Goal: Information Seeking & Learning: Stay updated

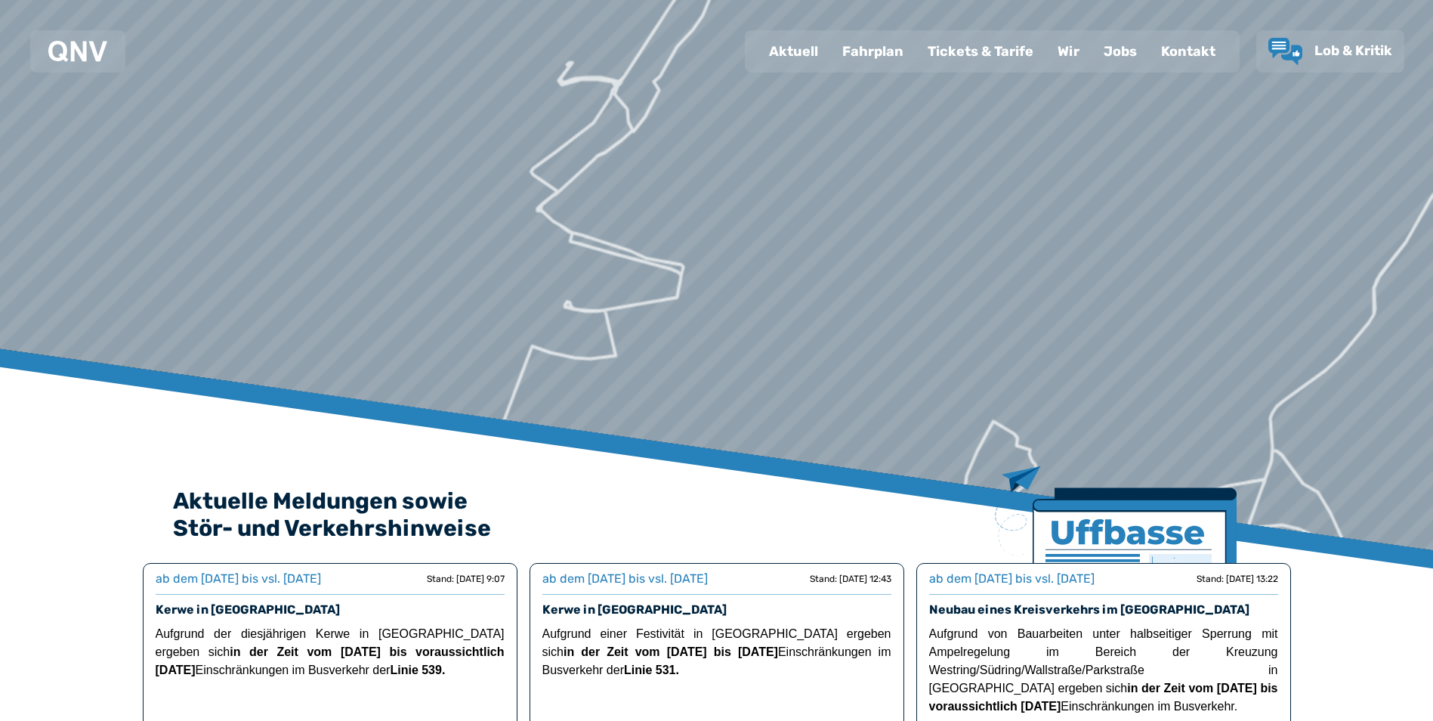
click at [1065, 551] on img at bounding box center [1116, 560] width 242 height 188
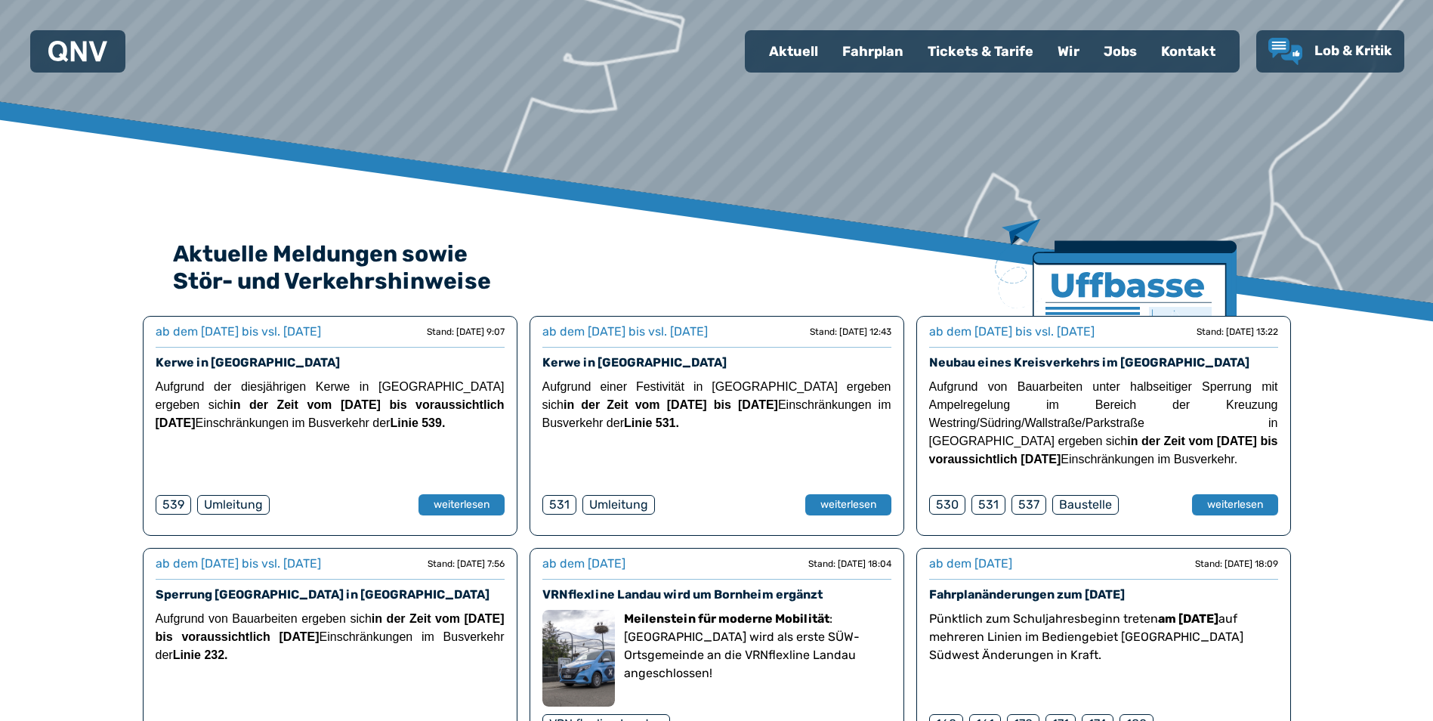
scroll to position [378, 0]
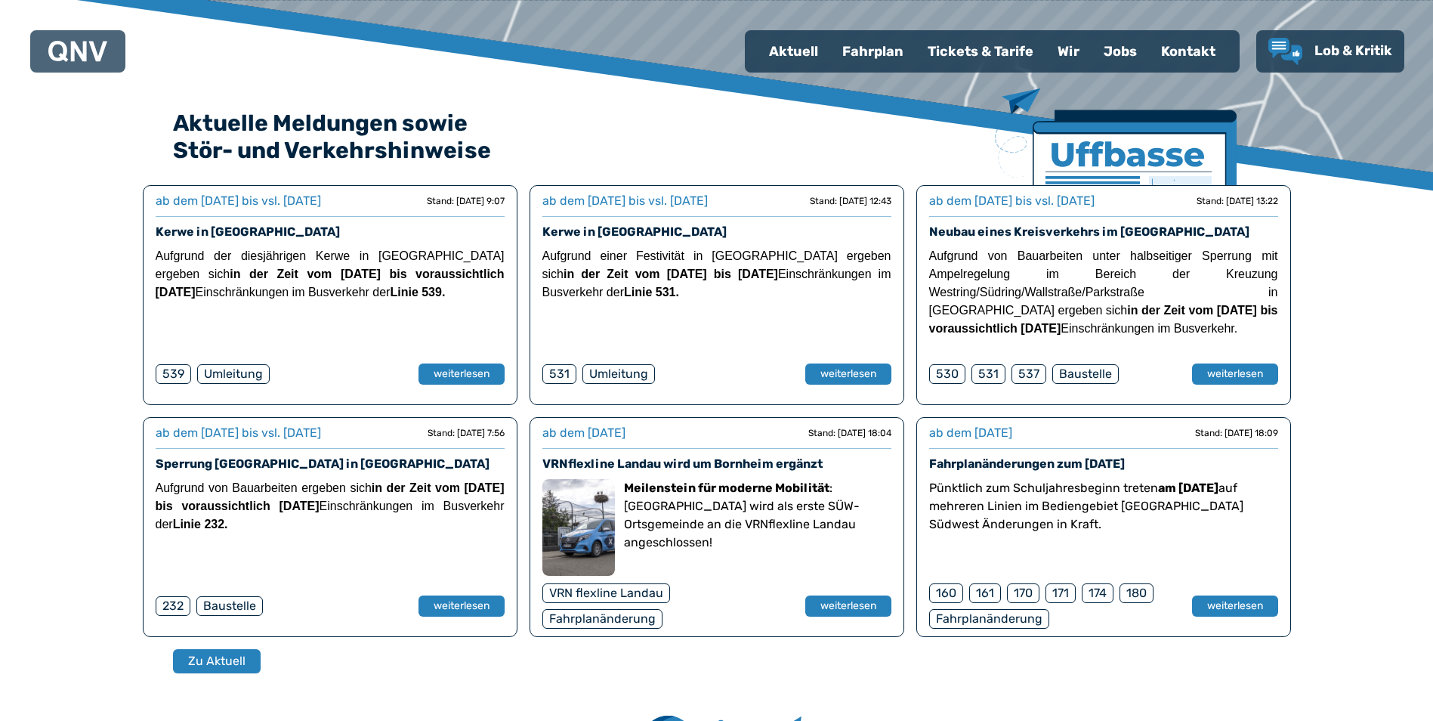
click at [723, 465] on link "VRNflexline Landau wird um Bornheim ergänzt" at bounding box center [682, 463] width 280 height 14
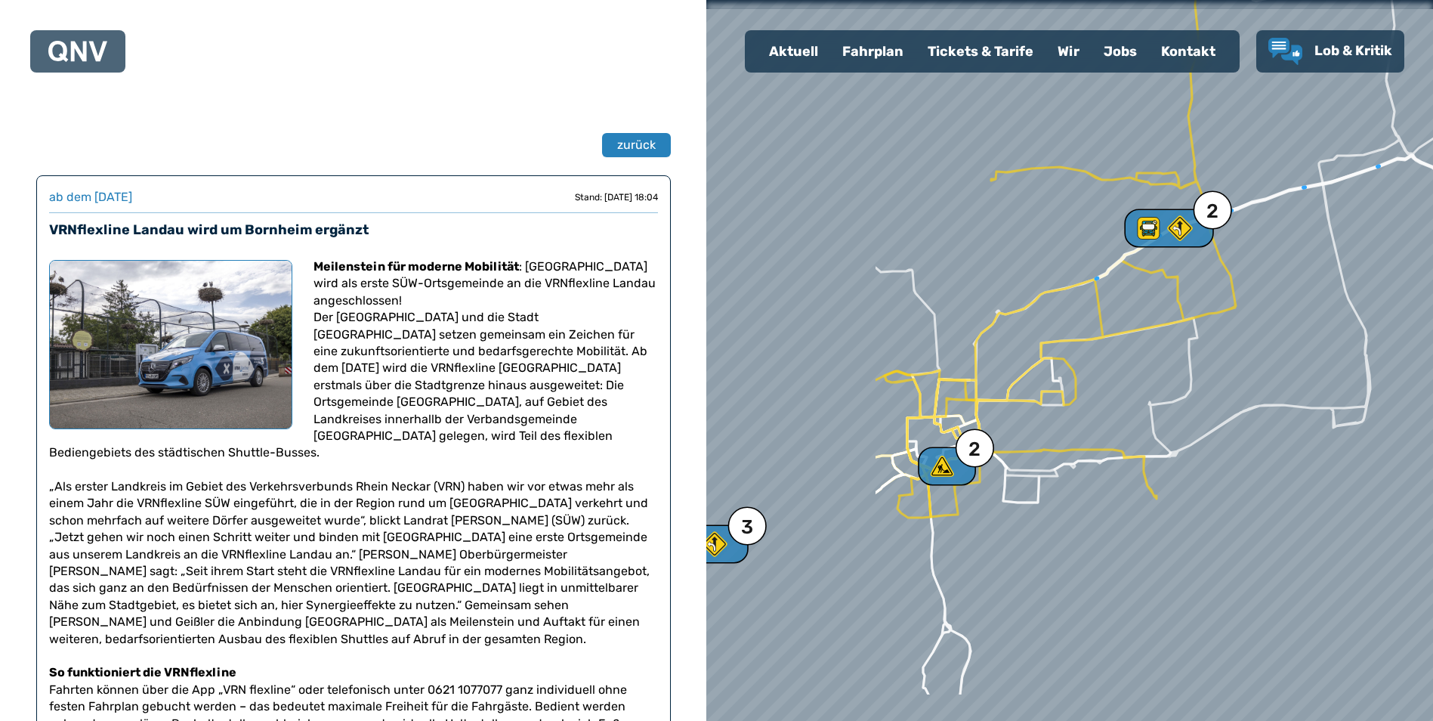
drag, startPoint x: 870, startPoint y: 455, endPoint x: 1115, endPoint y: 357, distance: 264.0
click at [1115, 357] on div at bounding box center [1074, 359] width 872 height 865
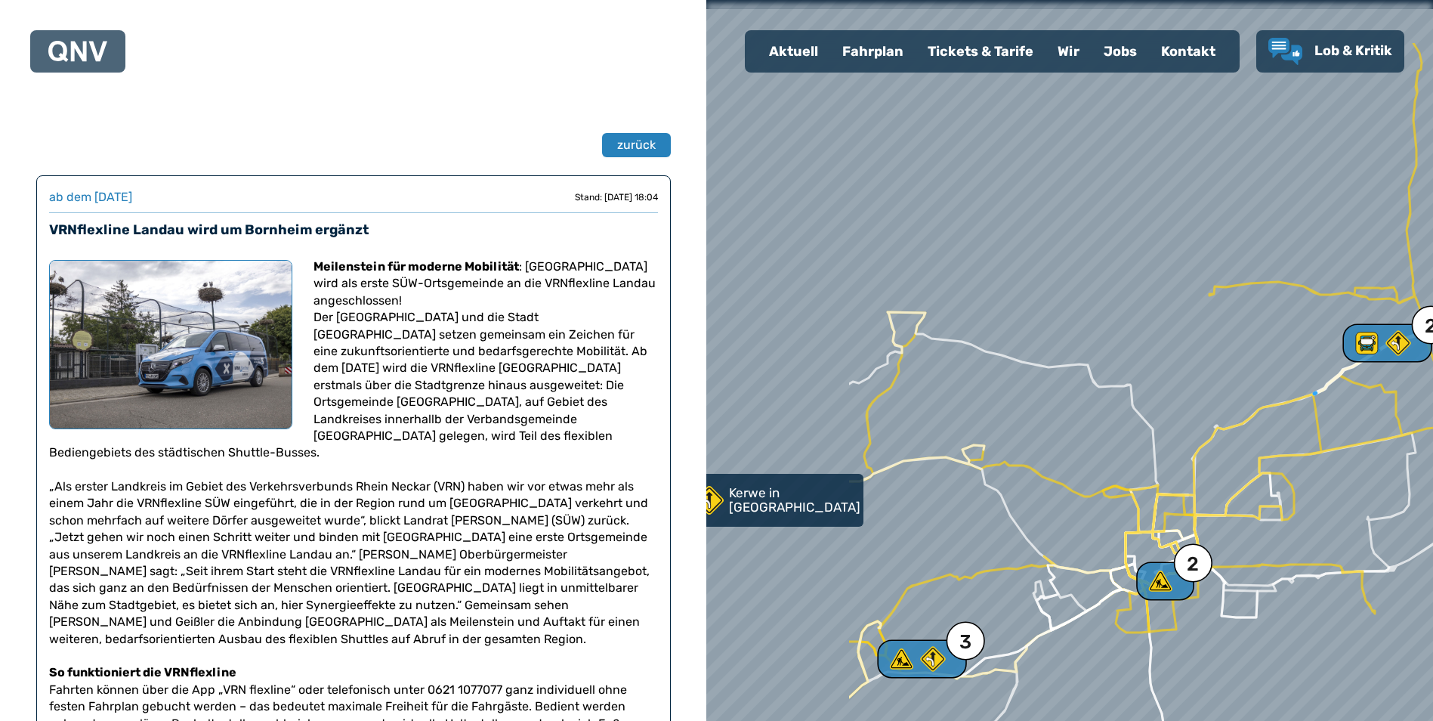
drag, startPoint x: 1086, startPoint y: 387, endPoint x: 1304, endPoint y: 499, distance: 244.6
click at [1280, 489] on div at bounding box center [1086, 371] width 872 height 865
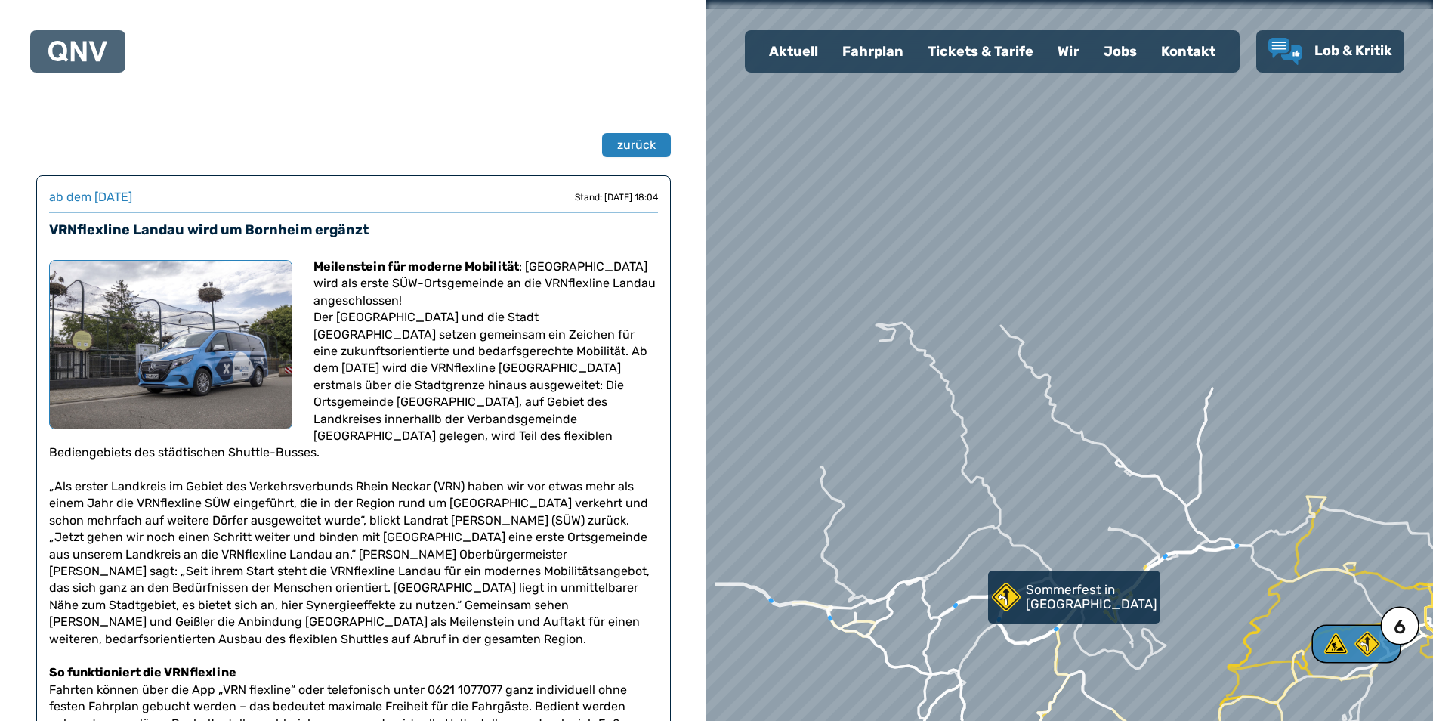
drag, startPoint x: 993, startPoint y: 329, endPoint x: 1157, endPoint y: 385, distance: 174.1
click at [1156, 385] on div at bounding box center [1080, 362] width 872 height 865
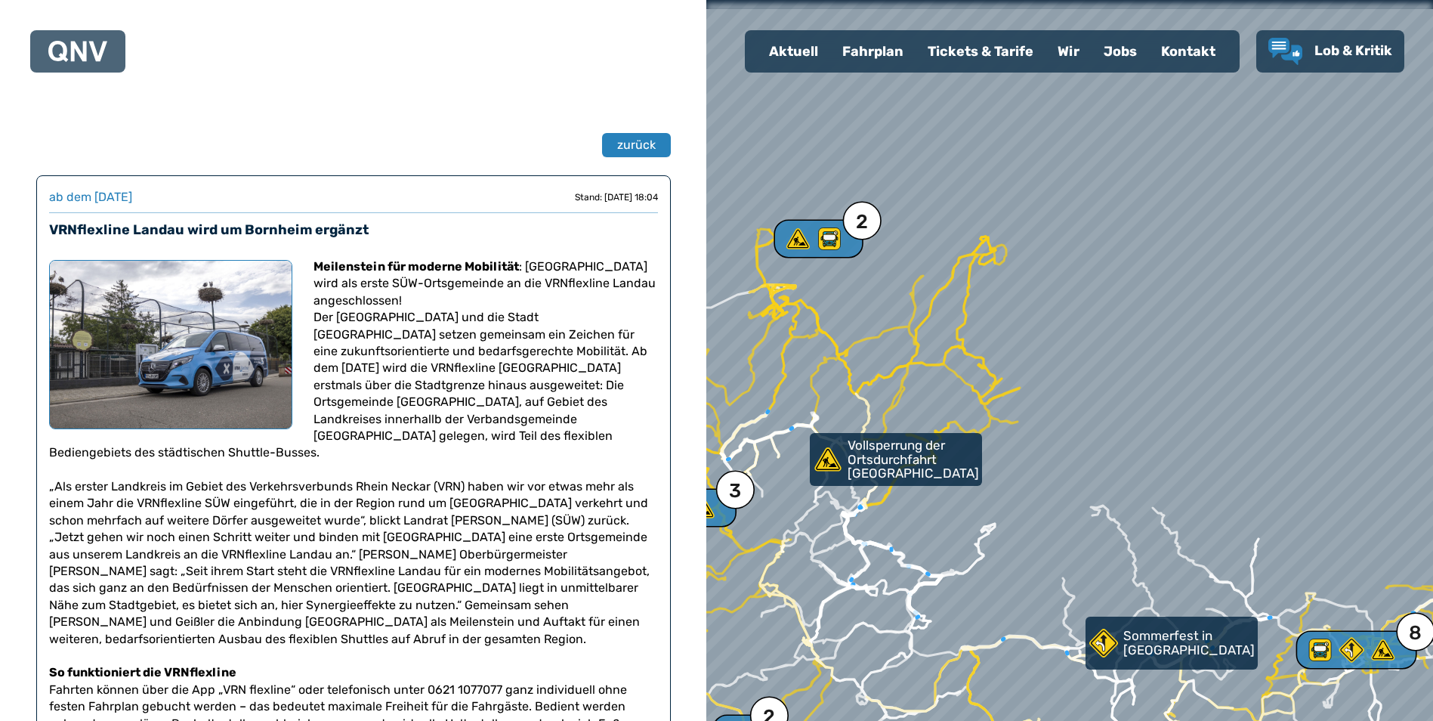
drag, startPoint x: 986, startPoint y: 164, endPoint x: 1033, endPoint y: 257, distance: 103.7
click at [1033, 257] on div at bounding box center [1070, 360] width 872 height 865
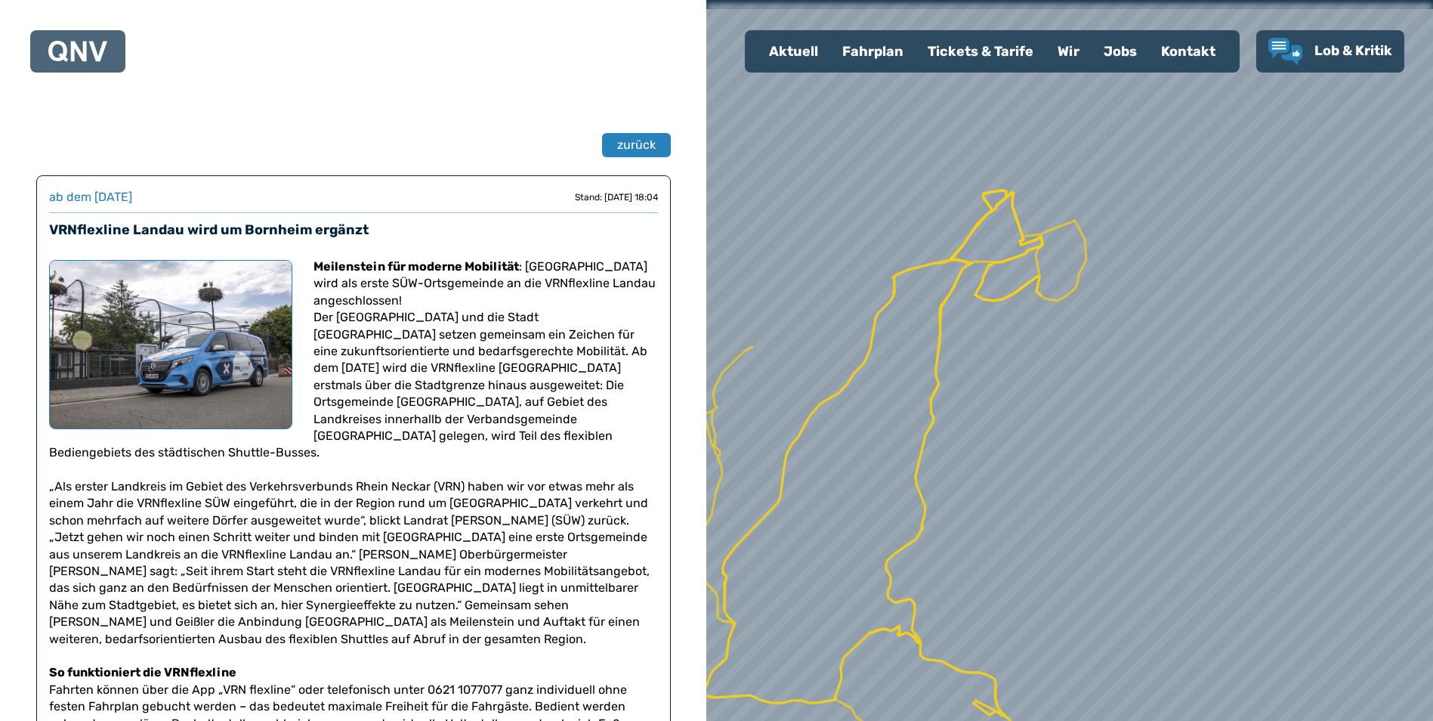
click at [972, 264] on div at bounding box center [1070, 360] width 872 height 865
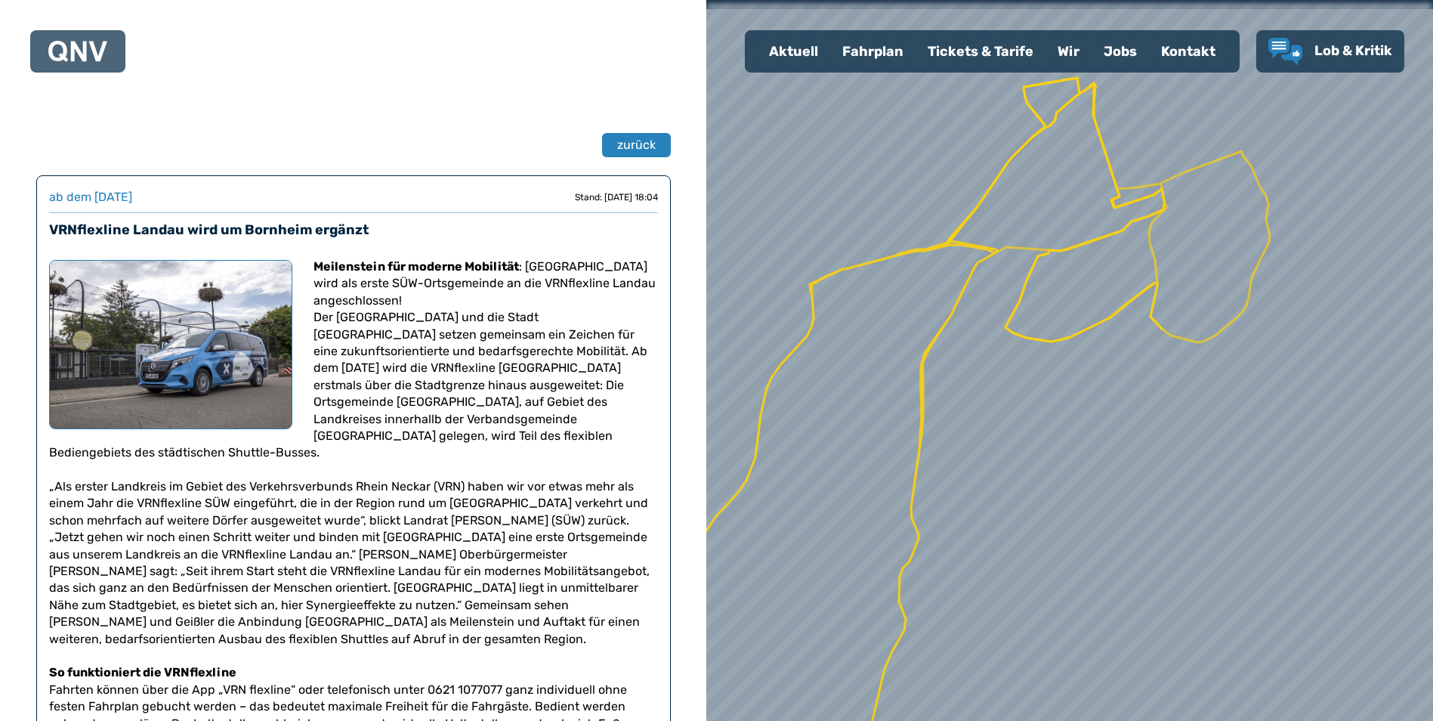
click at [913, 362] on div at bounding box center [1070, 360] width 872 height 865
click at [934, 365] on div at bounding box center [1070, 360] width 872 height 865
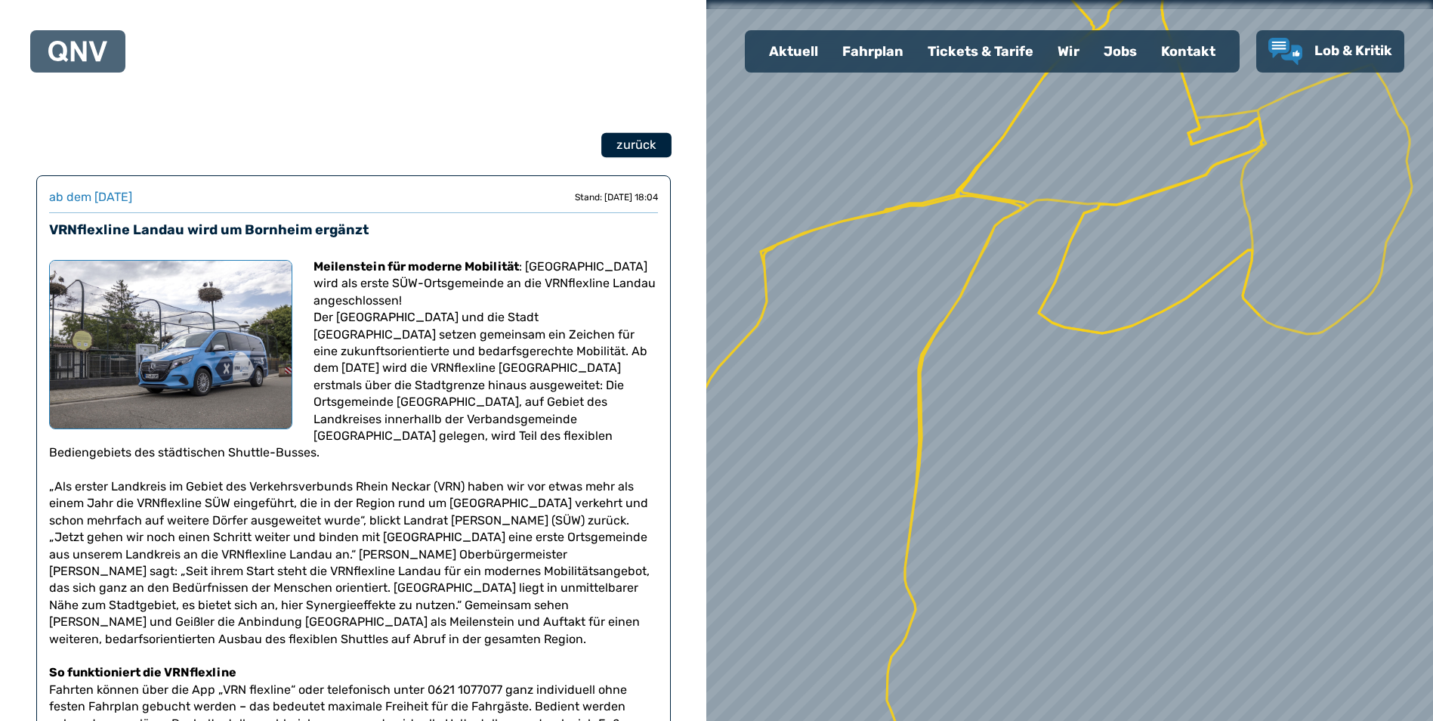
click at [652, 150] on span "zurück" at bounding box center [635, 145] width 39 height 18
select select "*"
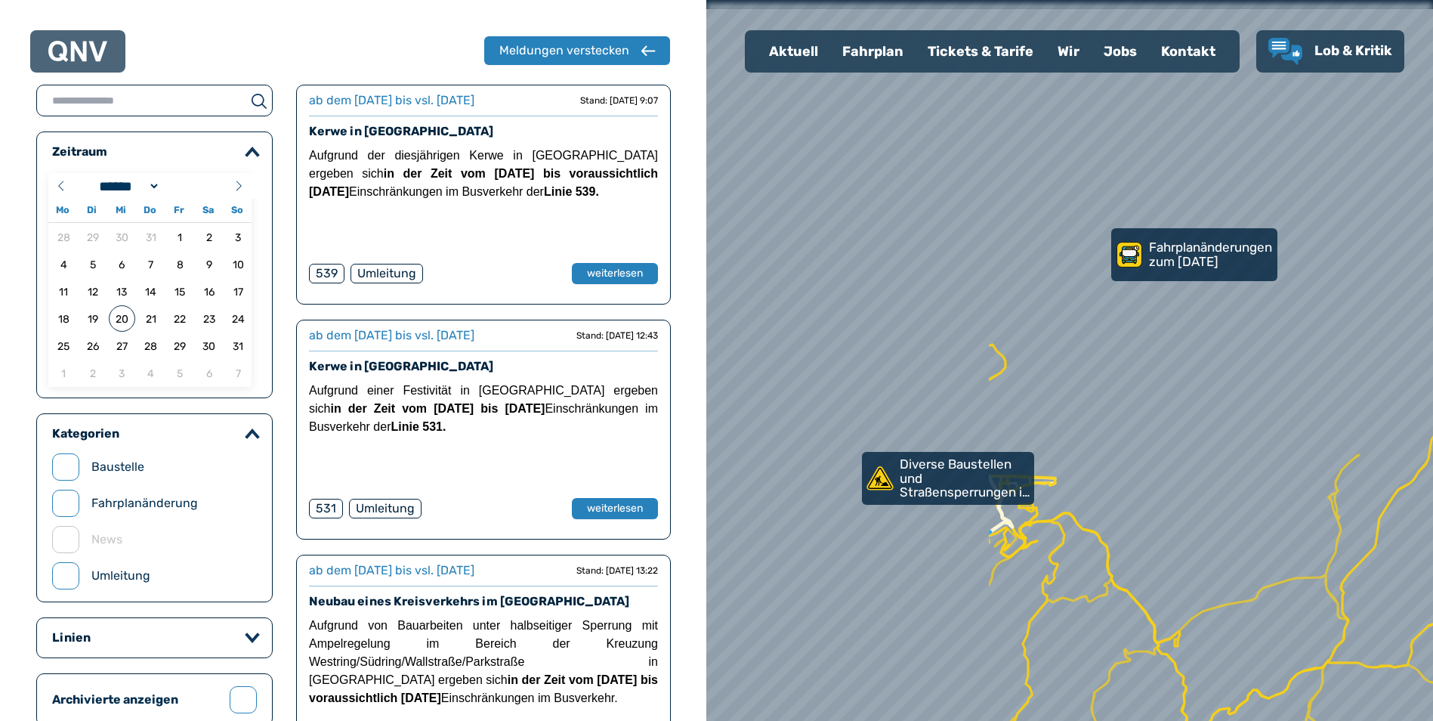
drag, startPoint x: 874, startPoint y: 182, endPoint x: 1229, endPoint y: 406, distance: 419.5
click at [1229, 406] on div at bounding box center [1070, 360] width 872 height 865
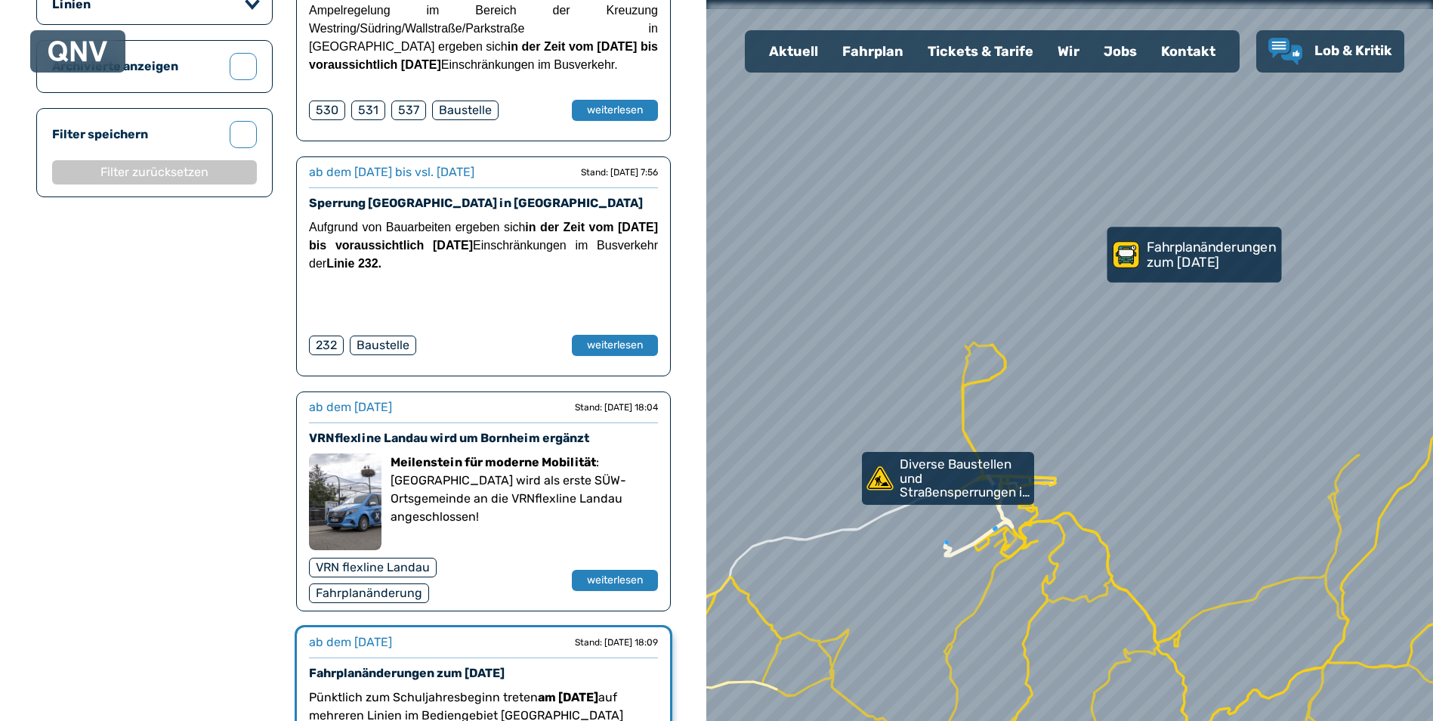
click at [1138, 255] on use at bounding box center [1126, 255] width 26 height 26
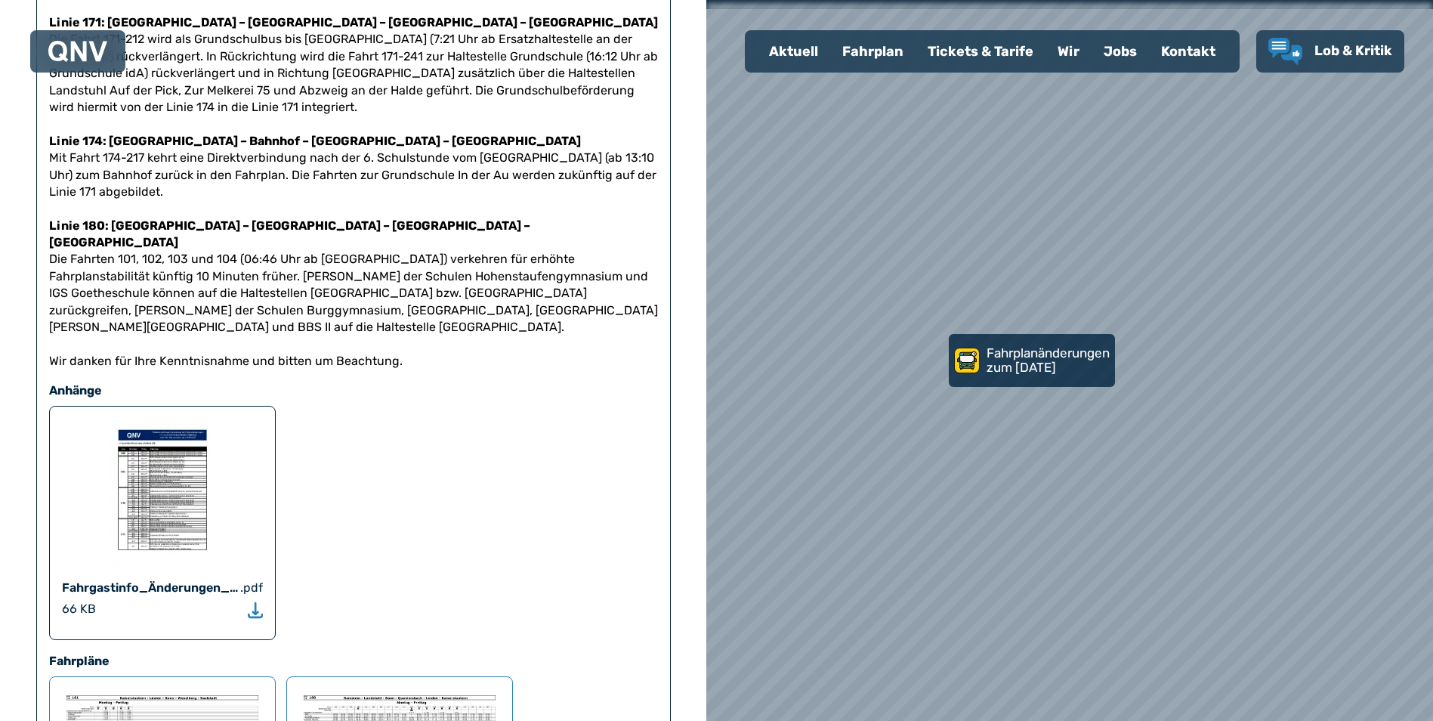
scroll to position [38, 0]
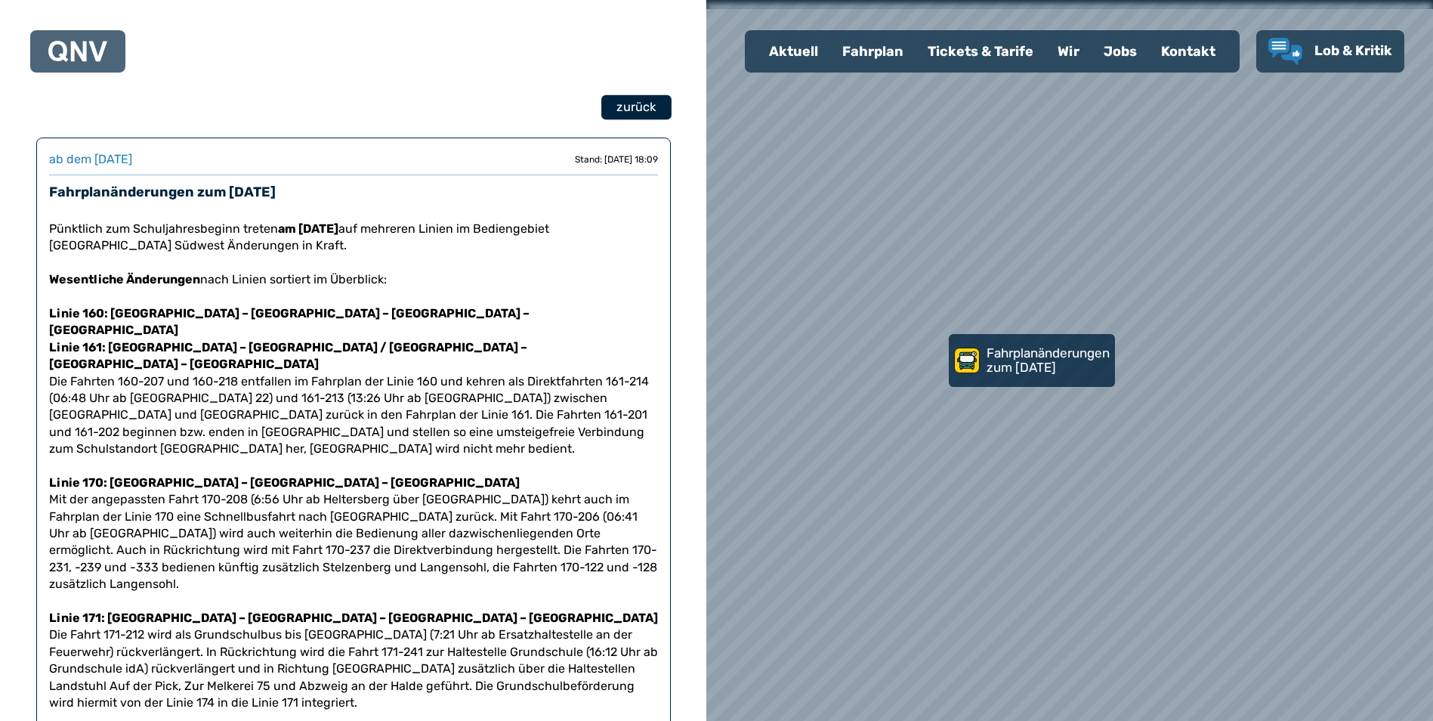
click at [614, 110] on button "zurück" at bounding box center [636, 107] width 70 height 25
select select "*"
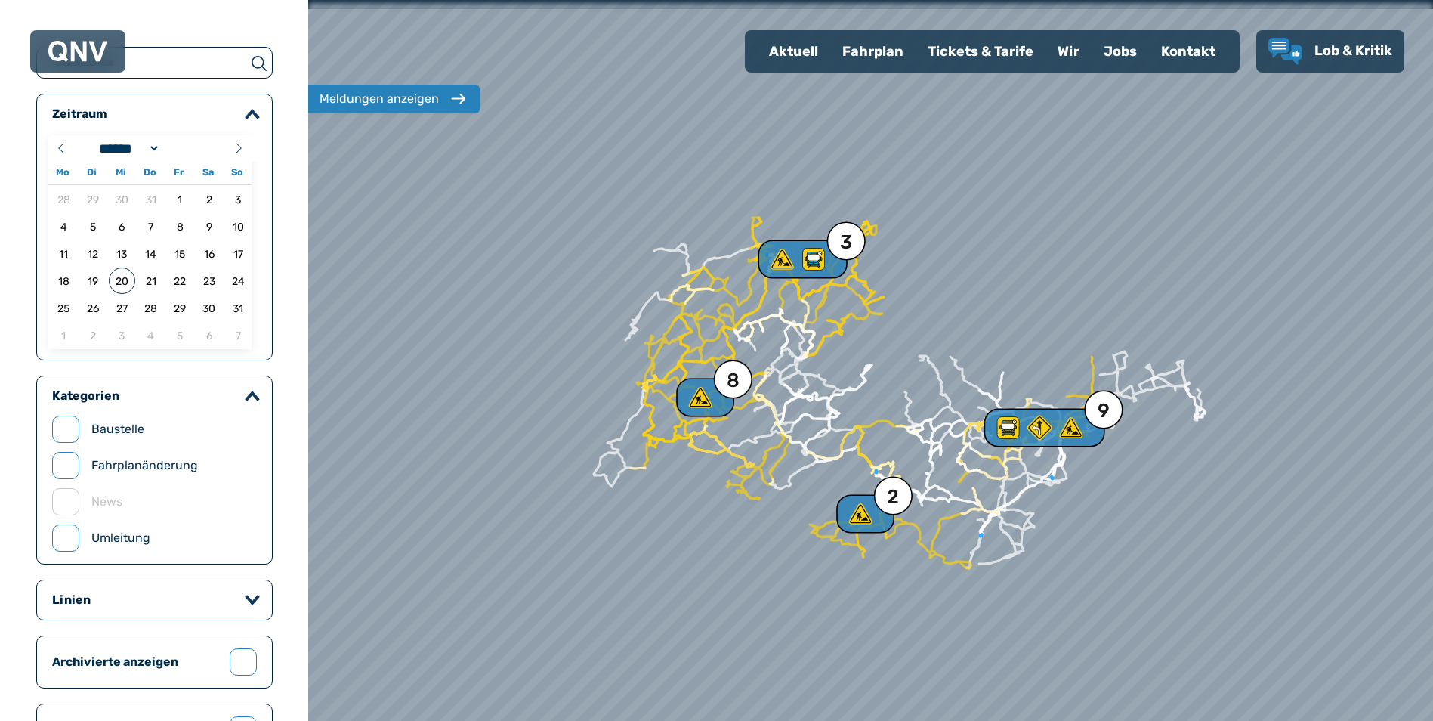
scroll to position [762, 0]
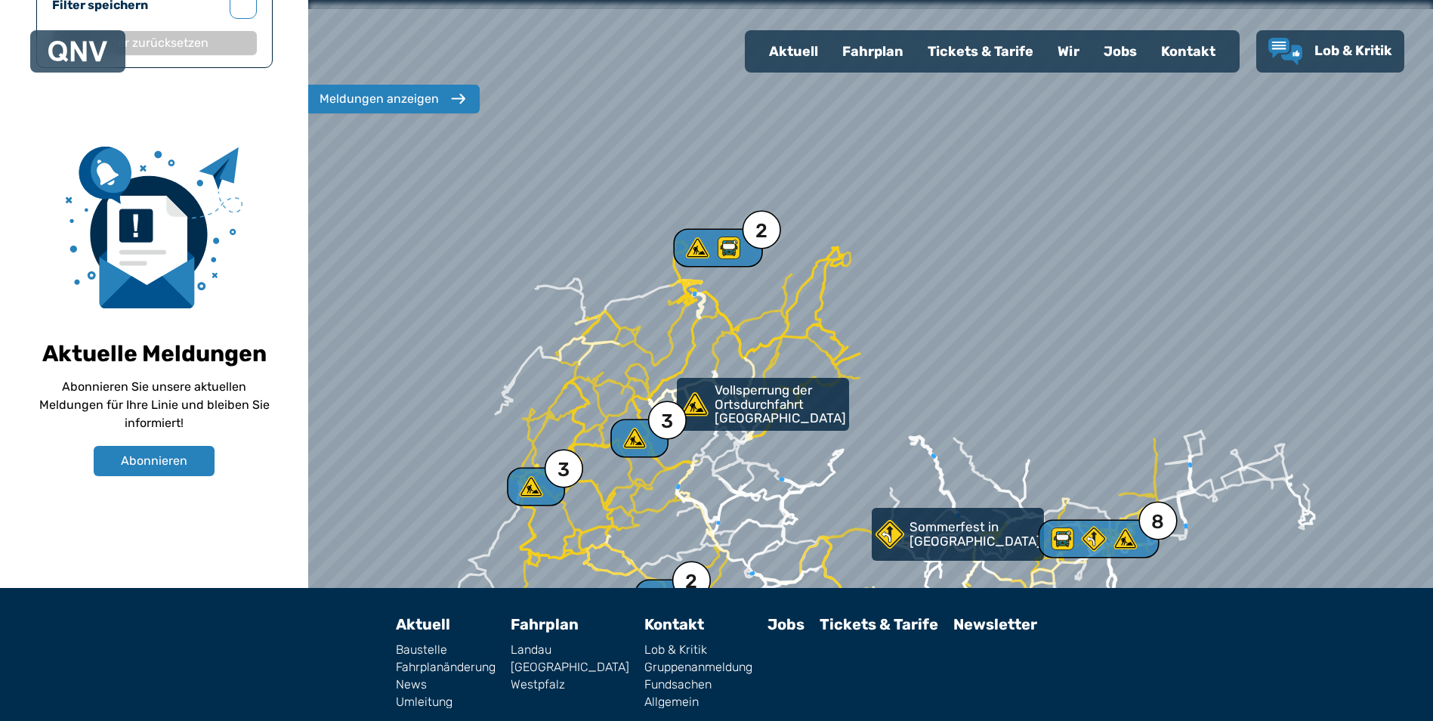
drag, startPoint x: 812, startPoint y: 389, endPoint x: 849, endPoint y: 276, distance: 119.2
click at [849, 276] on div at bounding box center [871, 360] width 1350 height 865
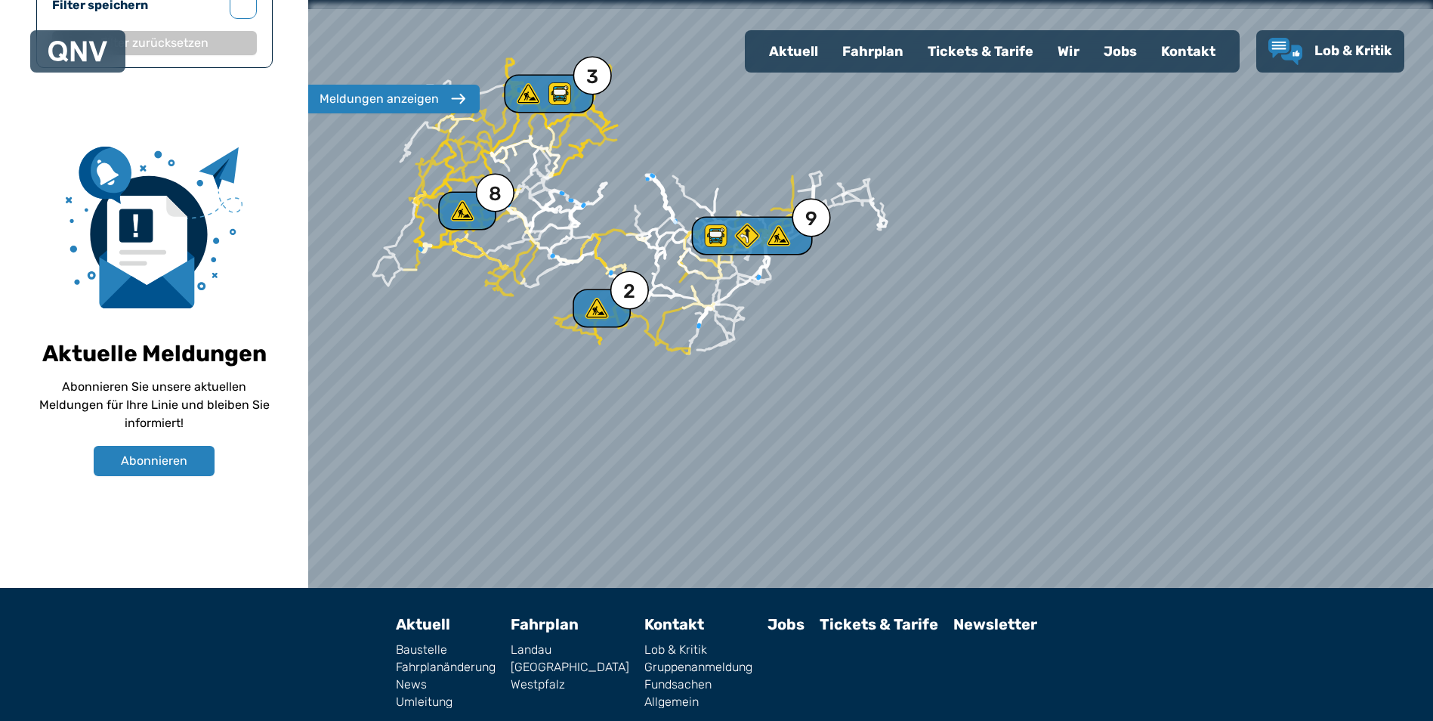
drag, startPoint x: 1216, startPoint y: 476, endPoint x: 881, endPoint y: 295, distance: 380.9
click at [881, 295] on div at bounding box center [859, 355] width 1350 height 865
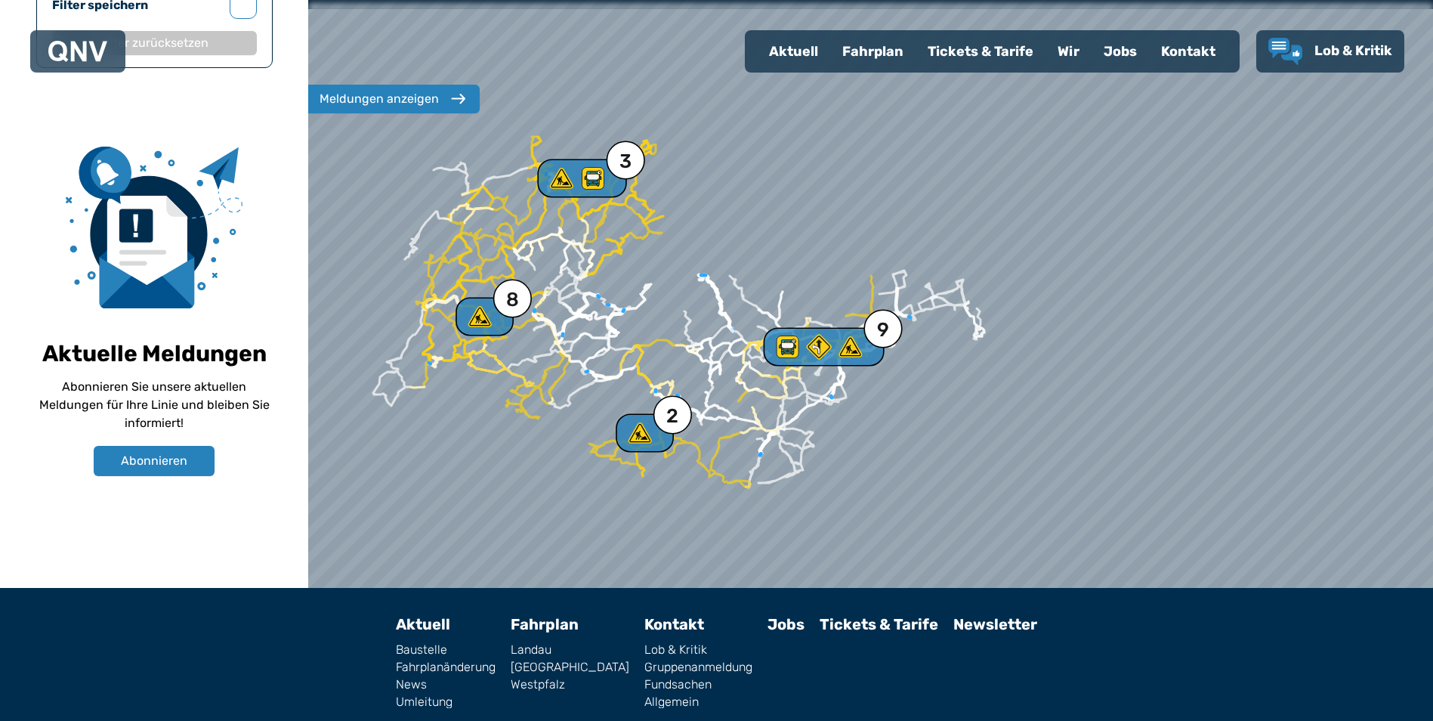
drag, startPoint x: 925, startPoint y: 279, endPoint x: 1019, endPoint y: 372, distance: 133.0
click at [1019, 372] on div at bounding box center [871, 360] width 1350 height 865
